Goal: Task Accomplishment & Management: Complete application form

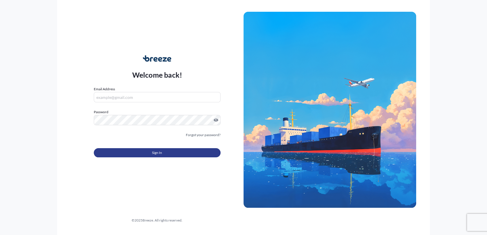
type input "[PERSON_NAME][EMAIL_ADDRESS][DOMAIN_NAME]"
click at [170, 154] on button "Sign In" at bounding box center [157, 152] width 127 height 9
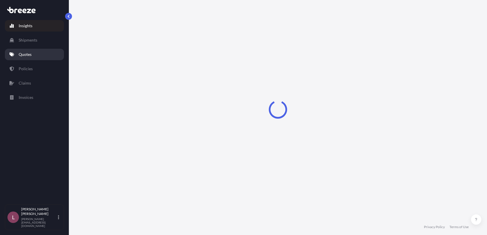
select select "2025"
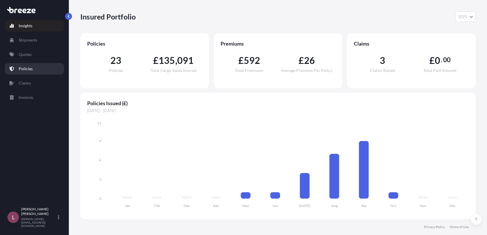
click at [41, 67] on link "Policies" at bounding box center [34, 68] width 59 height 11
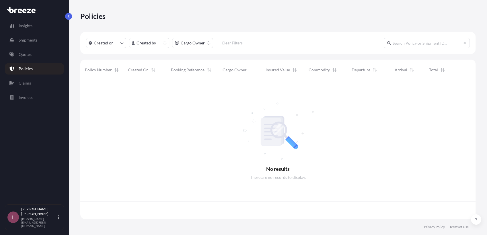
scroll to position [137, 390]
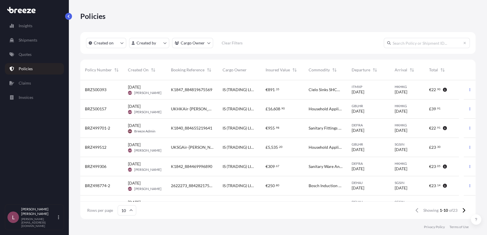
click at [202, 130] on span "K1840_884655219641" at bounding box center [191, 128] width 41 height 6
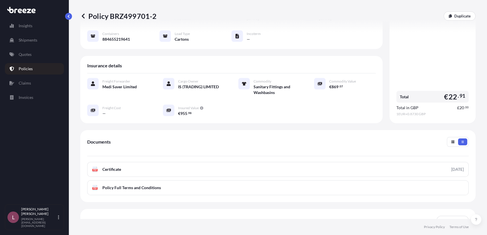
scroll to position [115, 0]
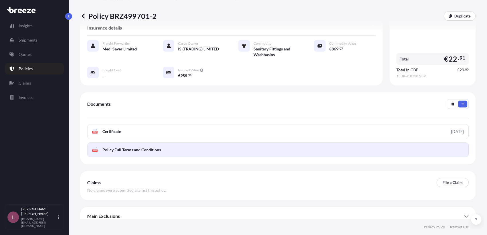
click at [139, 147] on span "Policy Full Terms and Conditions" at bounding box center [131, 150] width 58 height 6
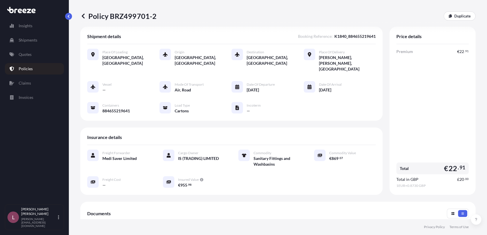
scroll to position [0, 0]
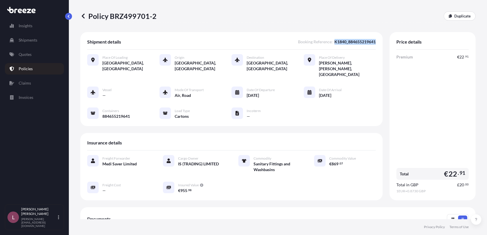
drag, startPoint x: 329, startPoint y: 42, endPoint x: 372, endPoint y: 43, distance: 42.5
click at [372, 43] on div "Shipment details Booking Reference : K1840_884655219641 Place of Loading [GEOGR…" at bounding box center [231, 79] width 302 height 94
copy span "K1840_884655219641"
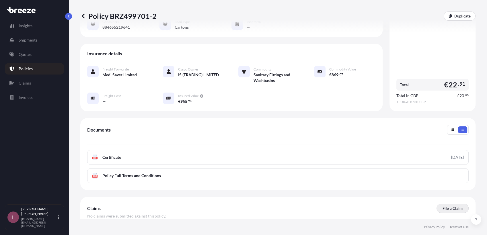
click at [448, 206] on p "File a Claim" at bounding box center [452, 209] width 20 height 6
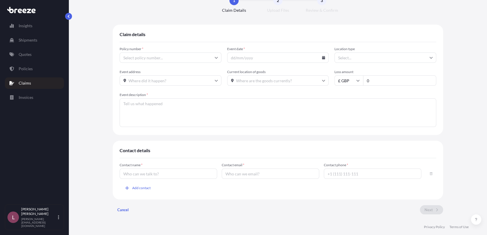
type input "BRZ499701-2"
click at [262, 54] on input "Event date *" at bounding box center [278, 58] width 102 height 10
click at [322, 58] on icon at bounding box center [323, 57] width 3 height 3
click at [276, 97] on button "2" at bounding box center [279, 92] width 9 height 9
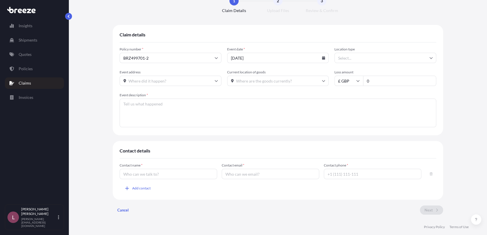
type input "[DATE]"
click at [366, 58] on input "Location type" at bounding box center [385, 58] width 102 height 10
click at [349, 114] on div "Other" at bounding box center [382, 115] width 97 height 11
type input "Other"
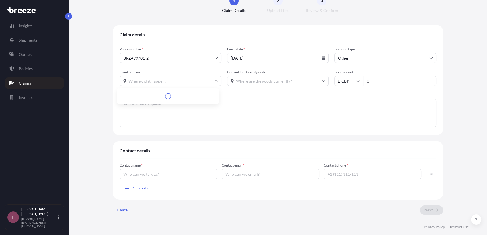
click at [173, 82] on input "Event address" at bounding box center [171, 81] width 102 height 10
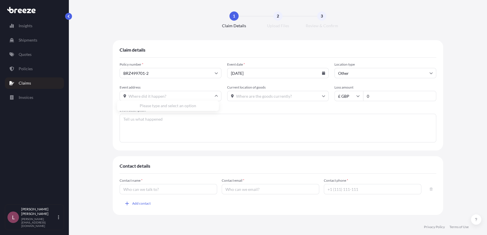
scroll to position [3, 0]
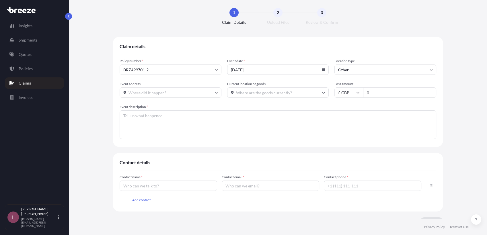
paste input "[PERSON_NAME], [PERSON_NAME], [GEOGRAPHIC_DATA]"
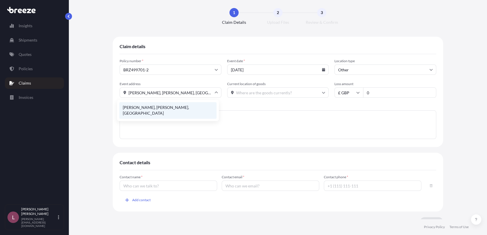
click at [180, 106] on li "[PERSON_NAME], [PERSON_NAME], [GEOGRAPHIC_DATA]" at bounding box center [167, 110] width 97 height 17
type input "[PERSON_NAME], [PERSON_NAME], [GEOGRAPHIC_DATA]"
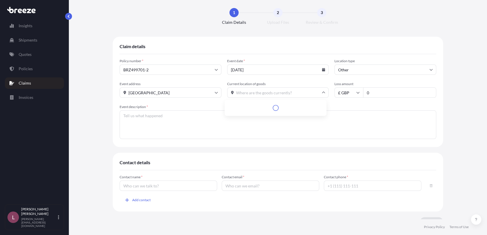
click at [245, 91] on input "Current location of goods" at bounding box center [278, 92] width 102 height 10
paste input "[PERSON_NAME], [PERSON_NAME], [GEOGRAPHIC_DATA]"
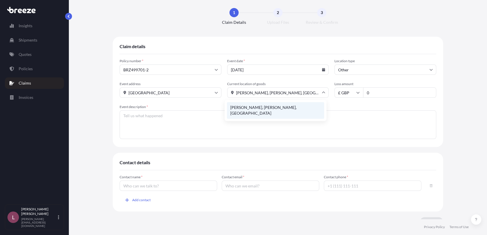
click at [249, 107] on li "[PERSON_NAME], [PERSON_NAME], [GEOGRAPHIC_DATA]" at bounding box center [275, 110] width 97 height 17
type input "[PERSON_NAME], [PERSON_NAME], [GEOGRAPHIC_DATA]"
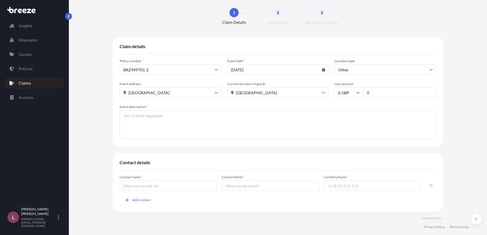
click at [347, 93] on input "£ GBP" at bounding box center [348, 92] width 29 height 10
click at [347, 107] on div "€ EUR" at bounding box center [346, 108] width 24 height 11
type input "€ EUR"
click at [390, 91] on input "0" at bounding box center [399, 92] width 73 height 10
paste input "632.36"
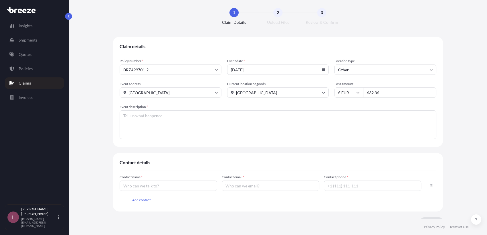
type input "632.36"
click at [309, 131] on textarea "Event description *" at bounding box center [278, 124] width 317 height 29
drag, startPoint x: 138, startPoint y: 119, endPoint x: 96, endPoint y: 120, distance: 41.3
click at [96, 120] on div "Claim details Policy number * BRZ499701-2 Event date * [DATE] Location type Oth…" at bounding box center [277, 134] width 395 height 194
paste textarea "Villeroy & Boch O.Novo Compact Hand Washbasin"
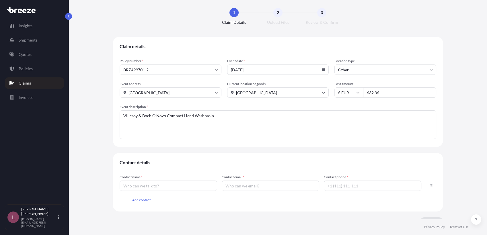
paste textarea "4342L5R1"
paste textarea "Villeroy & Boch Loop & Friends Undercounter Basin"
paste textarea "4A560001"
drag, startPoint x: 247, startPoint y: 114, endPoint x: 85, endPoint y: 112, distance: 161.7
click at [85, 112] on div "Claim details Policy number * BRZ499701-2 Event date * [DATE] Location type Oth…" at bounding box center [277, 134] width 395 height 194
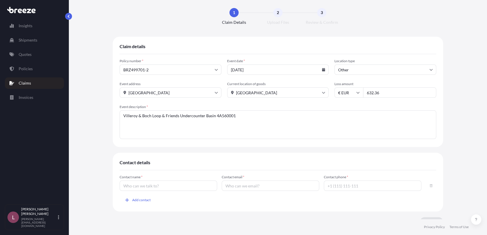
click at [162, 124] on textarea "Villeroy & Boch Loop & Friends Undercounter Basin 4A560001" at bounding box center [278, 124] width 317 height 29
click at [238, 120] on textarea "Villeroy & Boch Loop & Friends Undercounter Basin 4A560001" at bounding box center [278, 124] width 317 height 29
paste textarea "Villeroy & Boch Loop & Friends Undermount Washbasin"
paste textarea "4A570001"
click at [250, 120] on textarea "Villeroy & Boch Loop & Friends Undercounter Basin 4A560001 x 2 Villeroy & Boch …" at bounding box center [278, 124] width 317 height 29
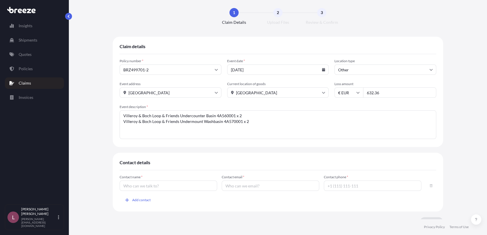
click at [253, 123] on textarea "Villeroy & Boch Loop & Friends Undercounter Basin 4A560001 x 2 Villeroy & Boch …" at bounding box center [278, 124] width 317 height 29
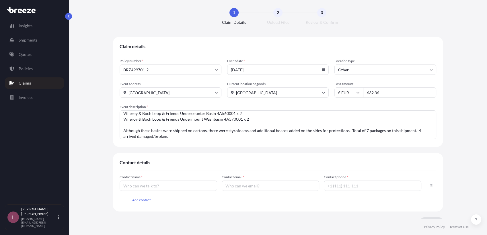
scroll to position [5, 0]
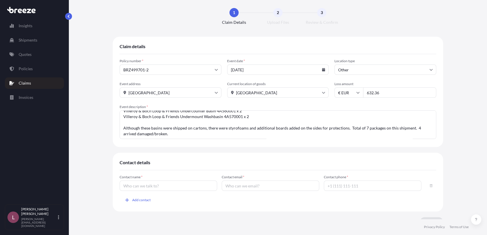
type textarea "Villeroy & Boch Loop & Friends Undercounter Basin 4A560001 x 2 Villeroy & Boch …"
click at [187, 186] on input "Contact name *" at bounding box center [168, 186] width 97 height 10
type input "[PERSON_NAME]"
type input "[PERSON_NAME][EMAIL_ADDRESS][DOMAIN_NAME]"
type input "[PHONE_NUMBER]"
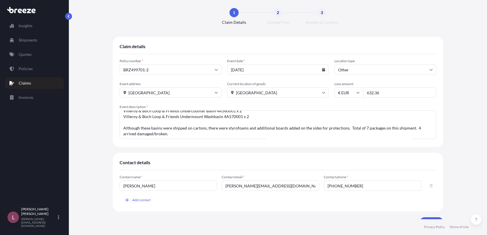
click at [226, 201] on div "Contact name * [PERSON_NAME] Contact email * [PERSON_NAME][EMAIL_ADDRESS][DOMAI…" at bounding box center [278, 190] width 317 height 30
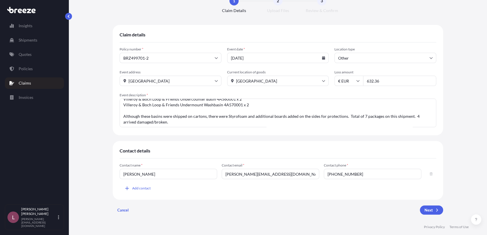
click at [342, 115] on textarea "Villeroy & Boch Loop & Friends Undercounter Basin 4A560001 x 2 Villeroy & Boch …" at bounding box center [278, 113] width 317 height 29
type textarea "Villeroy & Boch Loop & Friends Undercounter Basin 4A560001 x 2 Villeroy & Boch …"
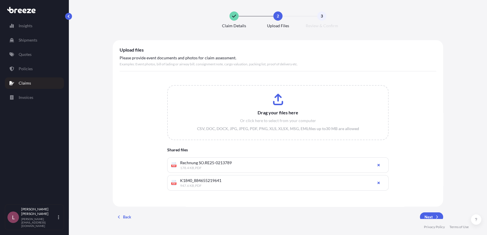
scroll to position [24, 0]
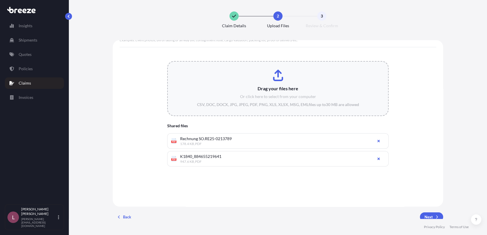
type input "C:\fakepath\K1840_884655219641-FedEx-Shipping-Label.pdf"
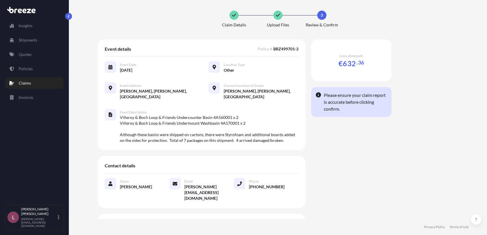
scroll to position [1, 0]
click at [346, 149] on div "Loss Amount € 632 . 36 Please ensure your claim report is accurate before click…" at bounding box center [351, 166] width 80 height 255
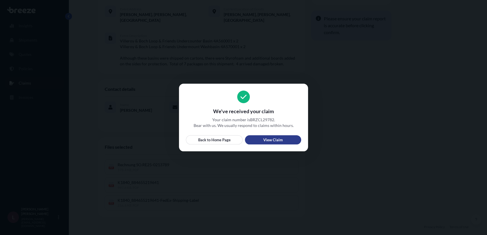
click at [277, 140] on p "View Claim" at bounding box center [272, 140] width 19 height 6
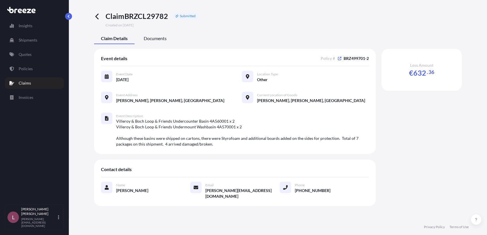
click at [157, 38] on span "Documents" at bounding box center [155, 39] width 23 height 6
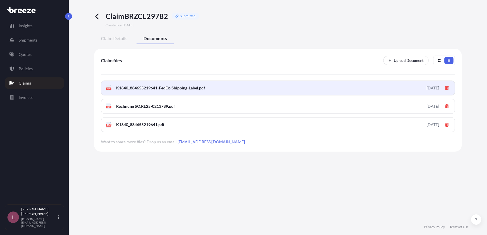
click at [151, 89] on span "K1840_884655219641-FedEx-Shipping-Label.pdf" at bounding box center [160, 88] width 89 height 6
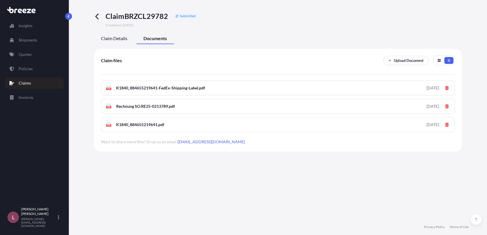
click at [116, 44] on div "Claim Details" at bounding box center [114, 39] width 40 height 10
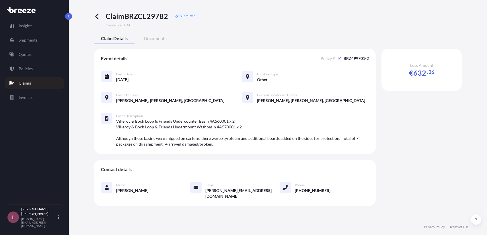
click at [96, 16] on icon at bounding box center [96, 17] width 3 height 6
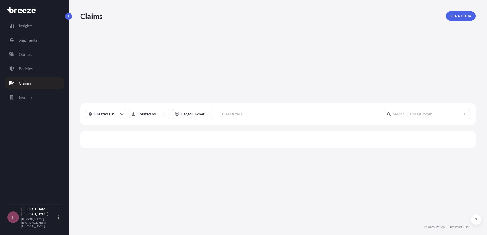
scroll to position [137, 390]
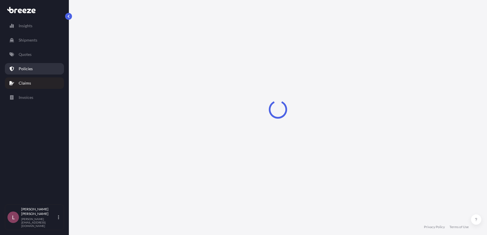
click at [32, 68] on link "Policies" at bounding box center [34, 68] width 59 height 11
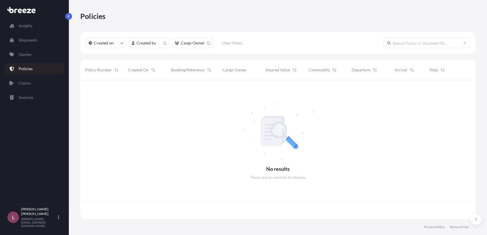
scroll to position [137, 390]
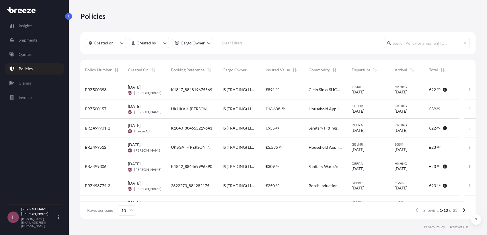
click at [293, 132] on div "€ 955 . 98" at bounding box center [282, 128] width 43 height 19
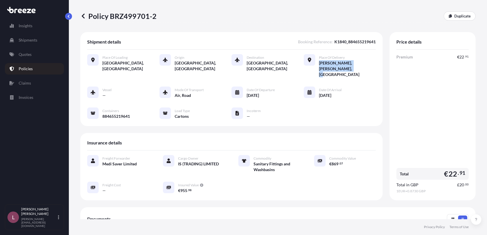
drag, startPoint x: 329, startPoint y: 68, endPoint x: 316, endPoint y: 62, distance: 14.2
click at [319, 62] on span "[PERSON_NAME], [PERSON_NAME], [GEOGRAPHIC_DATA]" at bounding box center [347, 68] width 57 height 17
copy span "[PERSON_NAME], [PERSON_NAME], [GEOGRAPHIC_DATA]"
click at [31, 82] on link "Claims" at bounding box center [34, 82] width 59 height 11
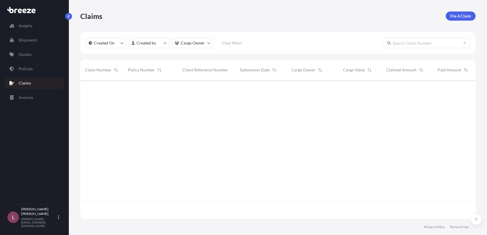
scroll to position [137, 390]
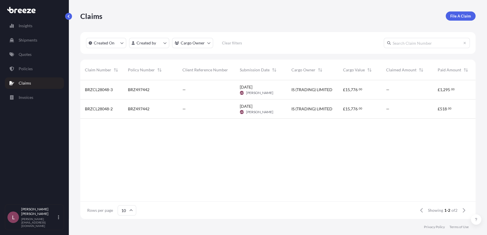
click at [252, 89] on span "[DATE]" at bounding box center [246, 87] width 13 height 6
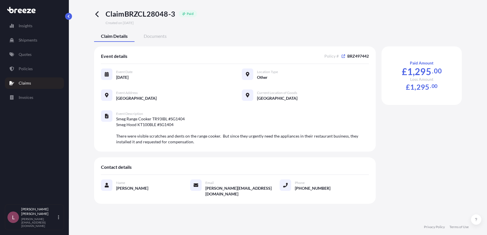
scroll to position [4, 0]
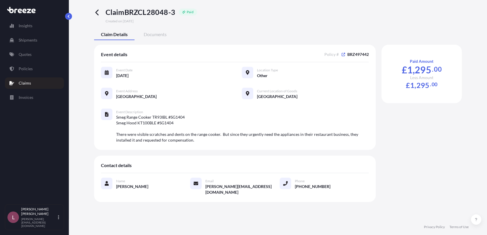
click at [99, 12] on icon at bounding box center [97, 12] width 7 height 7
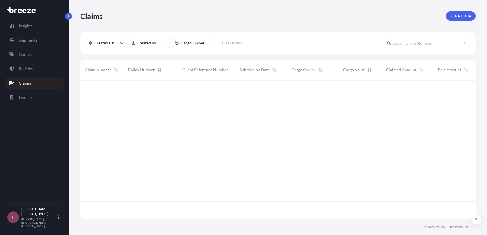
scroll to position [137, 390]
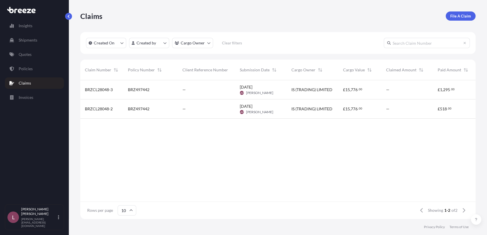
click at [174, 109] on div "BRZ497442" at bounding box center [150, 108] width 54 height 19
